Goal: Task Accomplishment & Management: Use online tool/utility

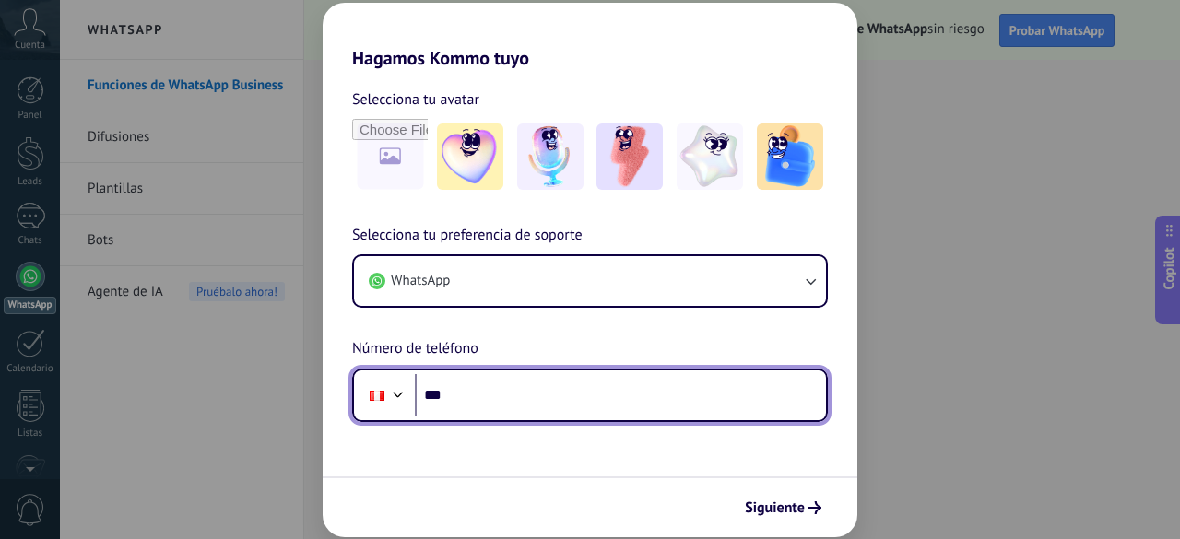
click at [479, 398] on input "***" at bounding box center [620, 395] width 411 height 42
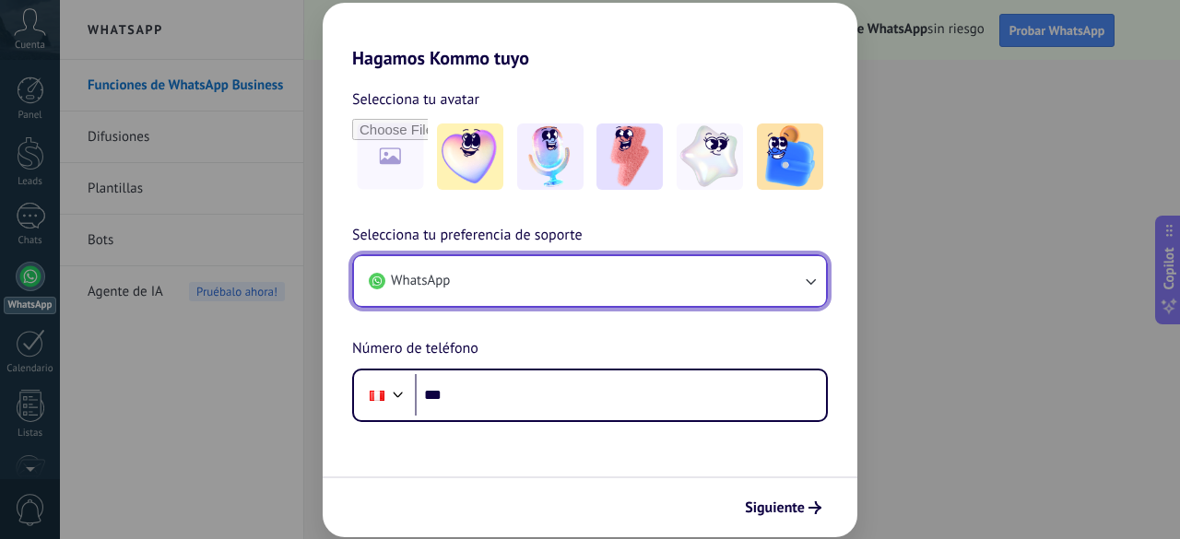
click at [815, 290] on icon "button" at bounding box center [810, 281] width 18 height 18
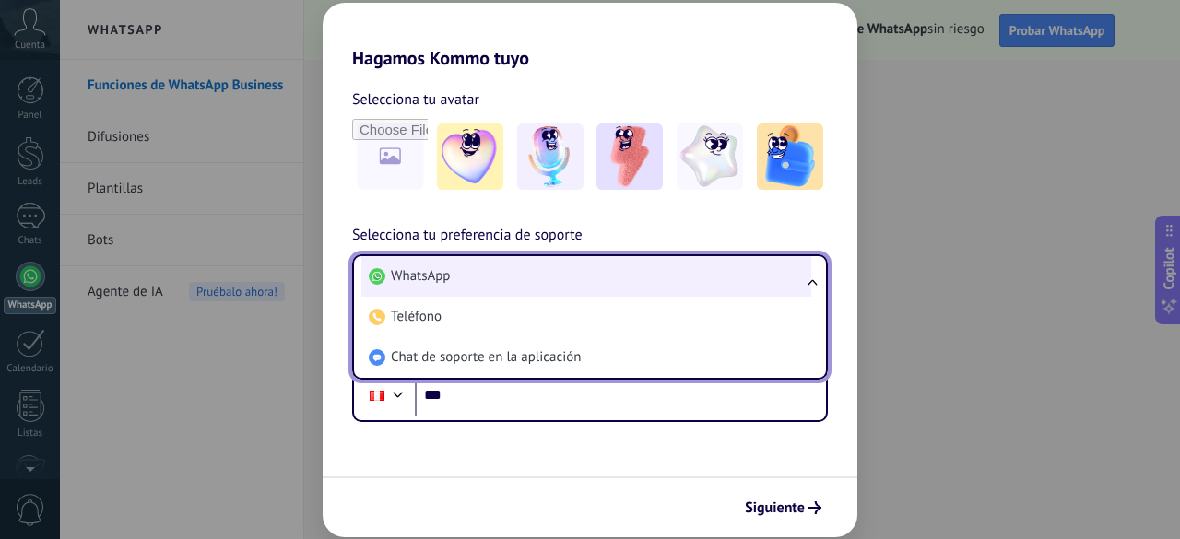
click at [487, 283] on li "WhatsApp" at bounding box center [586, 276] width 450 height 41
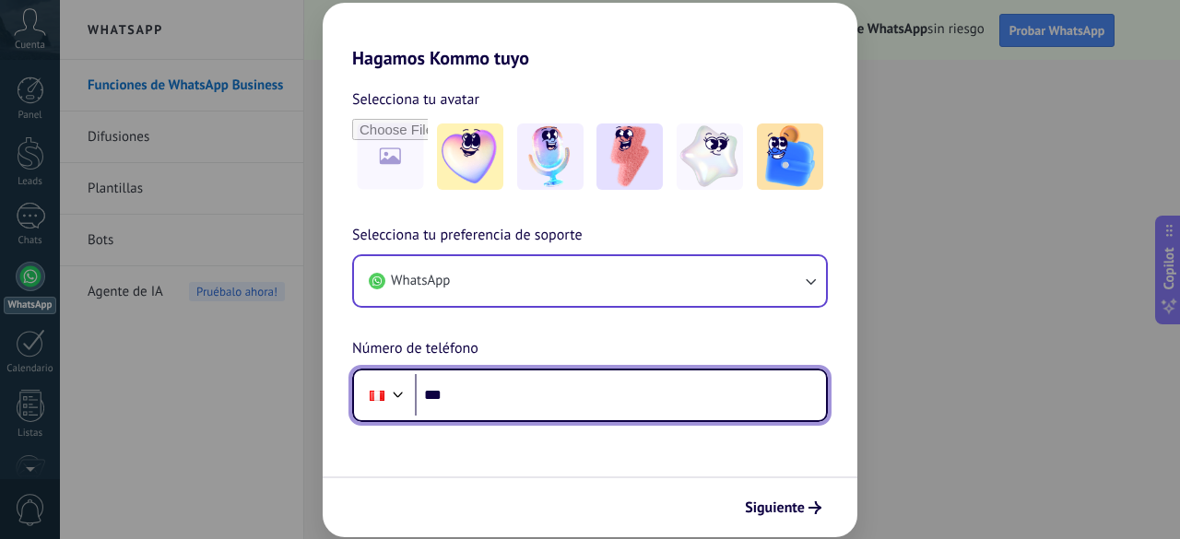
click at [464, 398] on input "***" at bounding box center [620, 395] width 411 height 42
type input "**********"
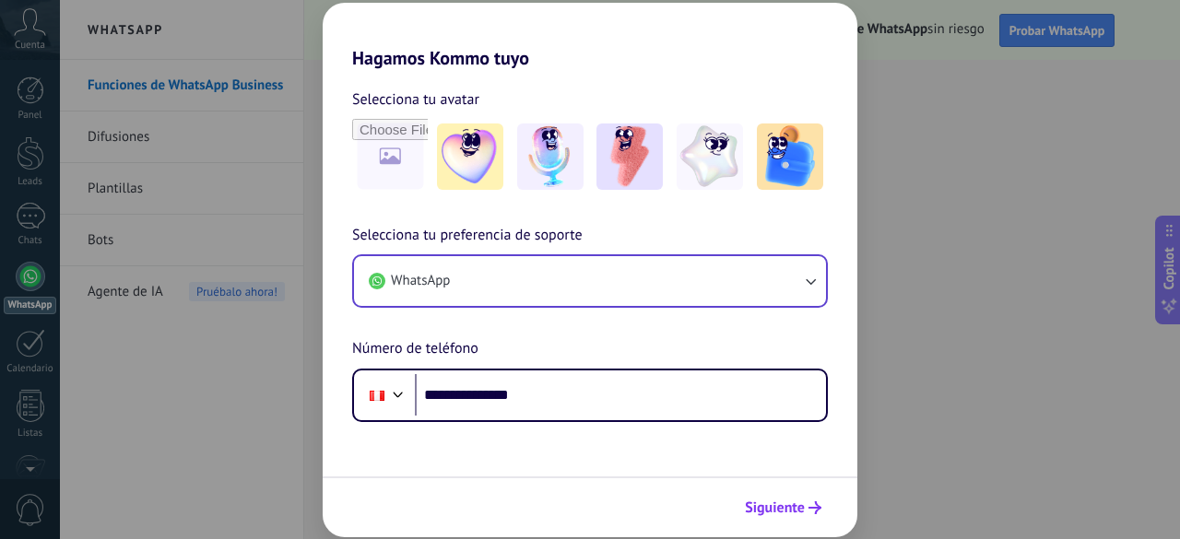
click at [778, 504] on span "Siguiente" at bounding box center [775, 507] width 60 height 13
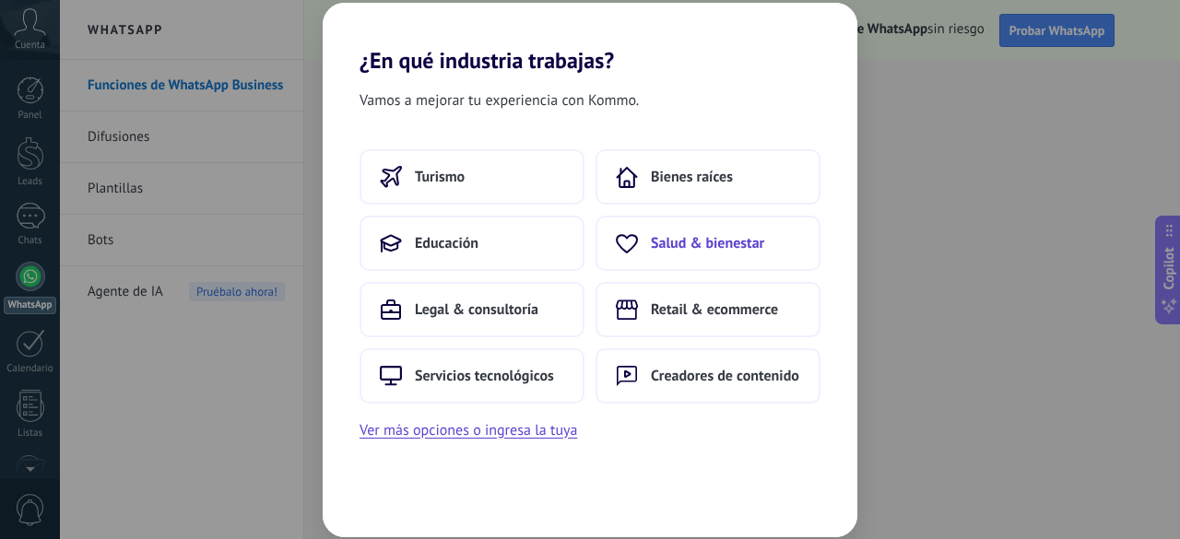
click at [687, 237] on span "Salud & bienestar" at bounding box center [707, 243] width 113 height 18
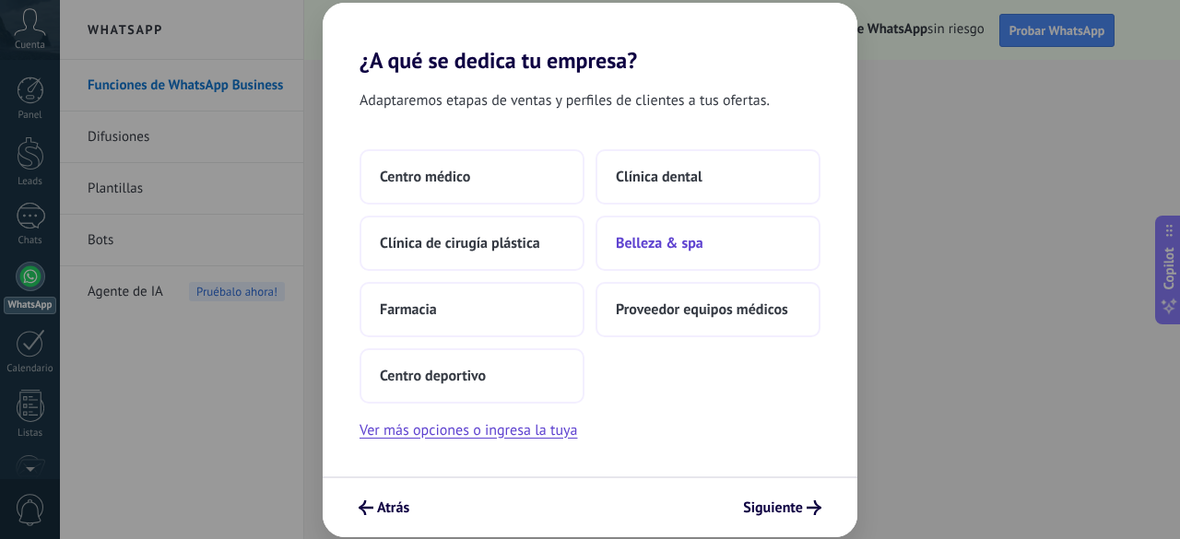
click at [678, 248] on span "Belleza & spa" at bounding box center [660, 243] width 88 height 18
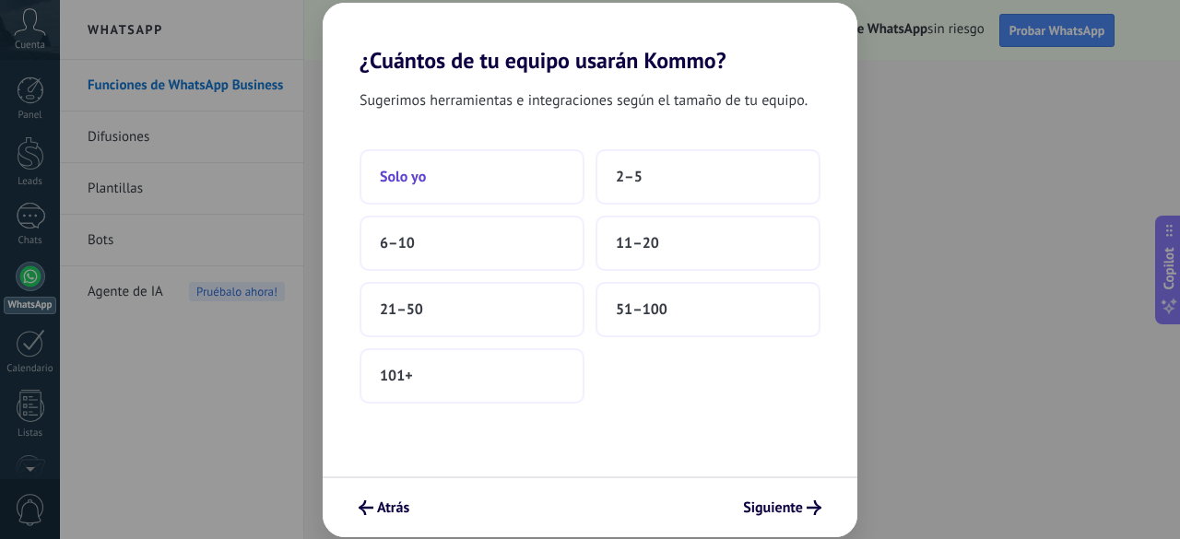
click at [420, 178] on span "Solo yo" at bounding box center [403, 177] width 46 height 18
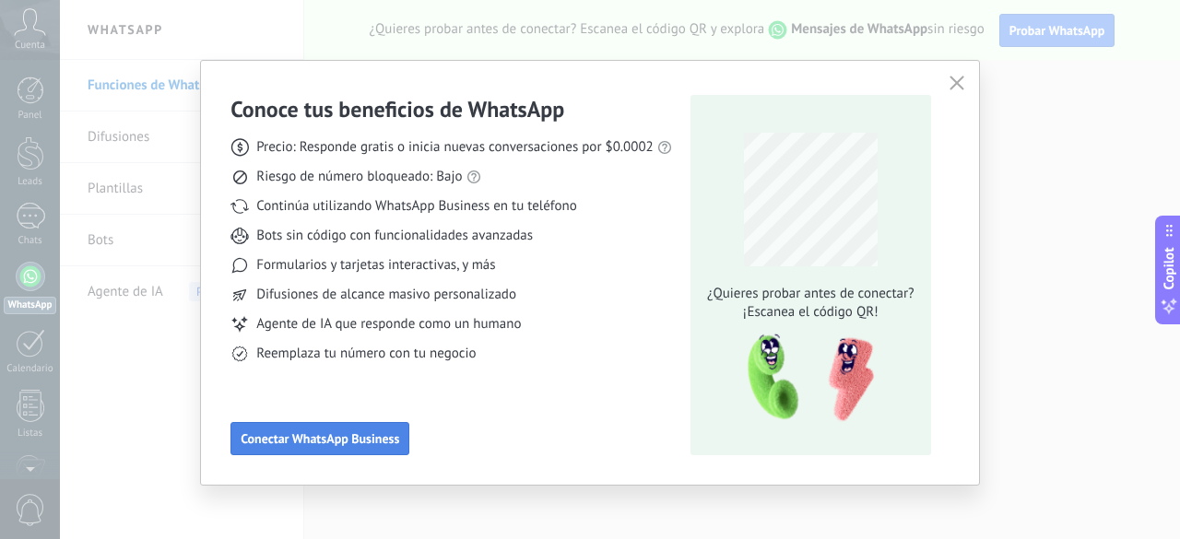
click at [334, 440] on span "Conectar WhatsApp Business" at bounding box center [320, 438] width 159 height 13
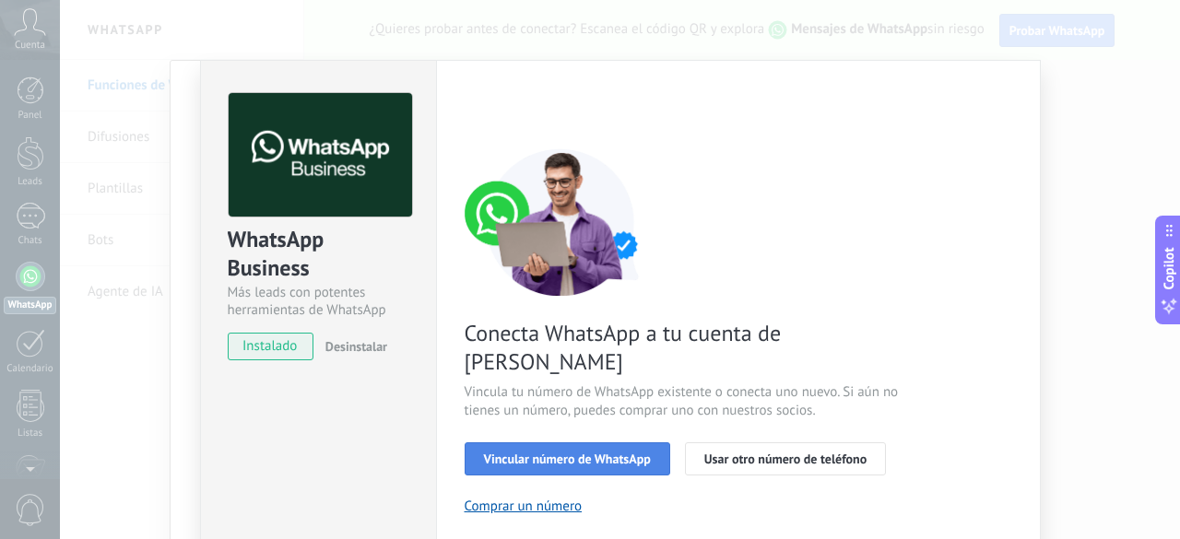
click at [536, 453] on span "Vincular número de WhatsApp" at bounding box center [567, 459] width 167 height 13
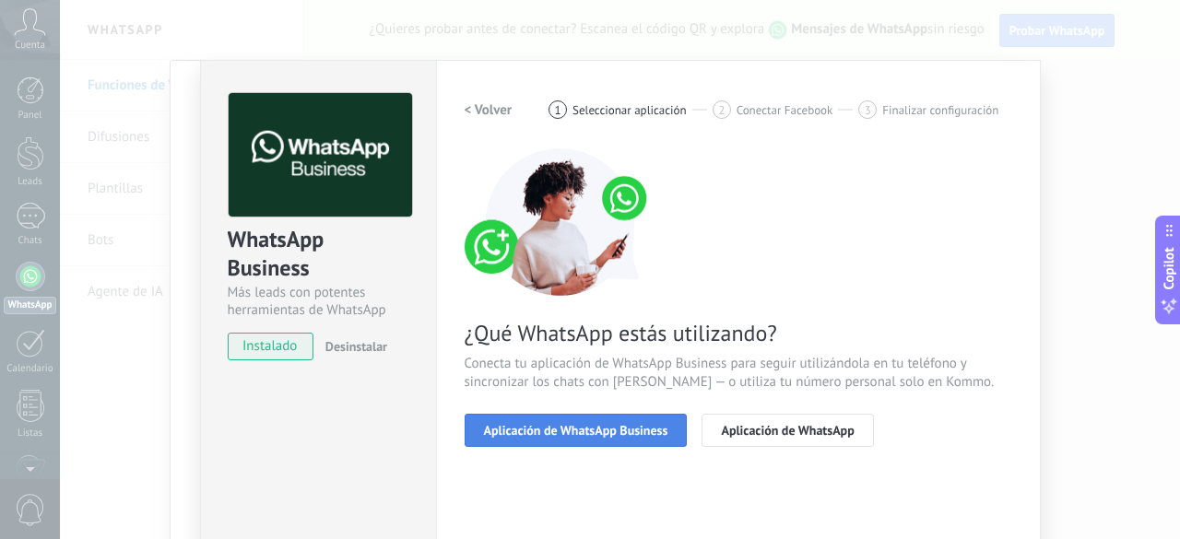
click at [575, 425] on span "Aplicación de WhatsApp Business" at bounding box center [576, 430] width 184 height 13
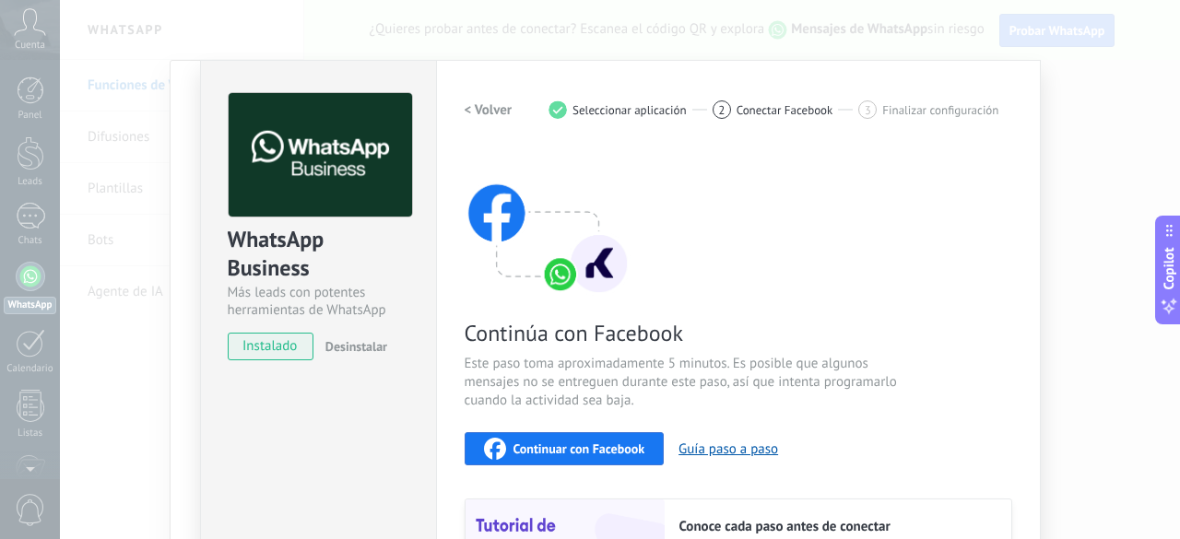
scroll to position [153, 0]
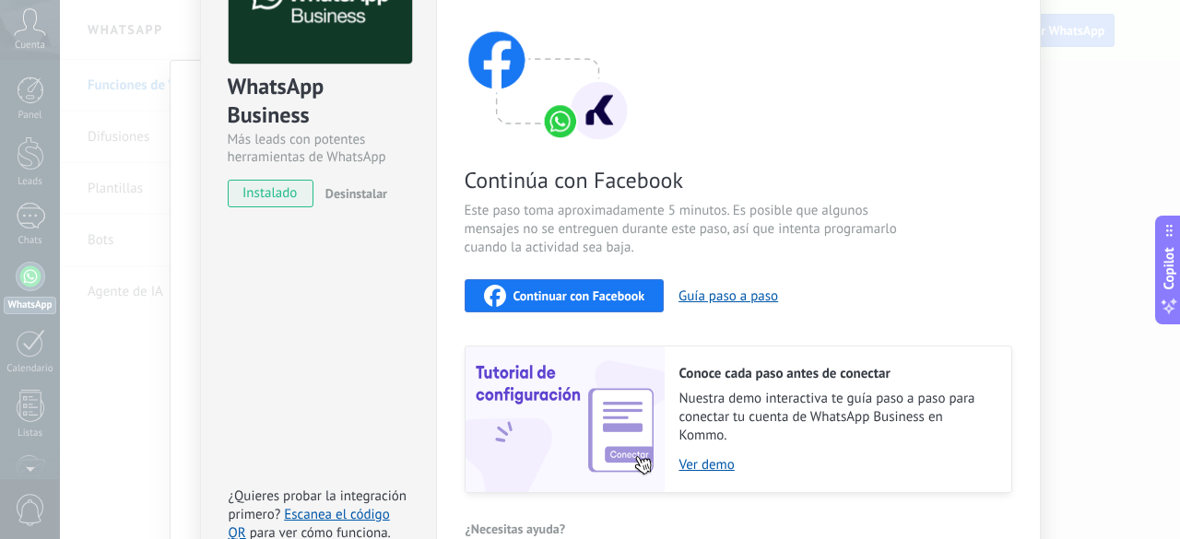
click at [544, 289] on span "Continuar con Facebook" at bounding box center [579, 295] width 132 height 13
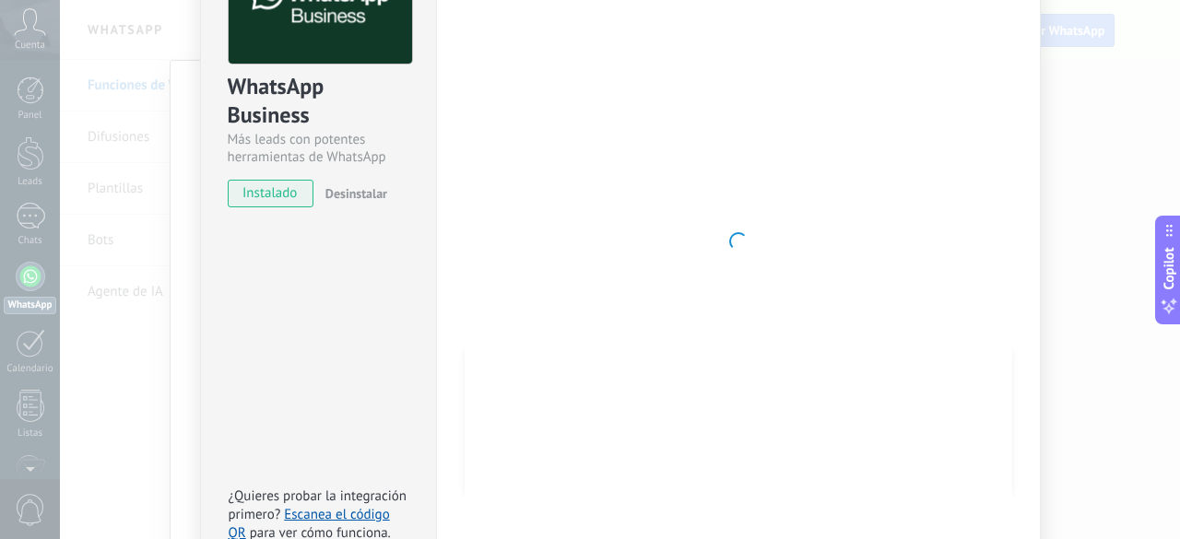
click at [869, 199] on div at bounding box center [739, 241] width 548 height 603
click at [707, 250] on div at bounding box center [739, 241] width 548 height 603
